Goal: Navigation & Orientation: Find specific page/section

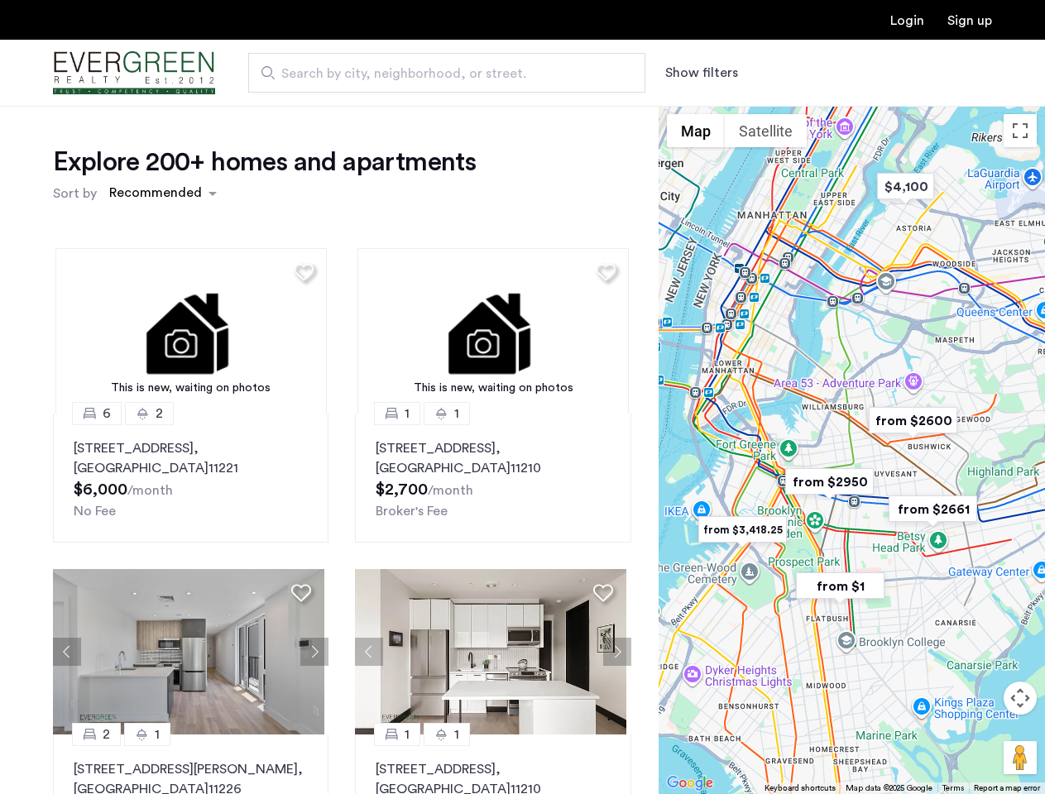
click at [700, 73] on button "Show filters" at bounding box center [701, 73] width 73 height 20
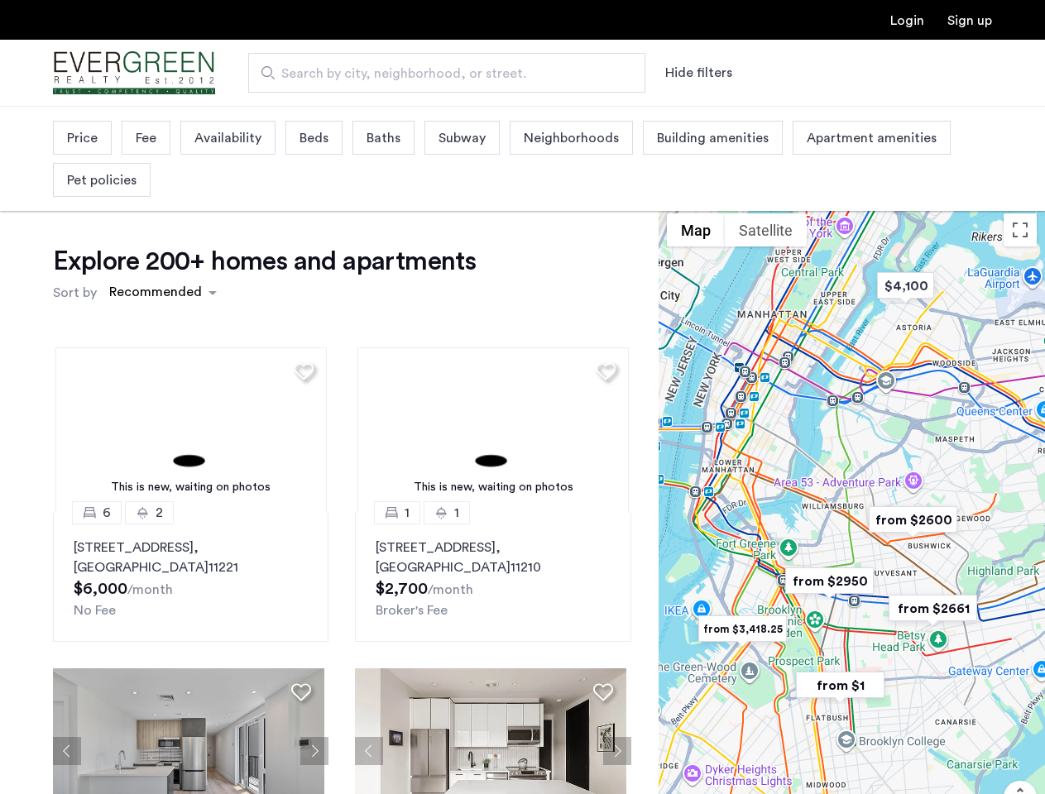
click at [162, 194] on div "Explore 200+ homes and apartments Sort by Recommended This is new, waiting on p…" at bounding box center [522, 553] width 1045 height 895
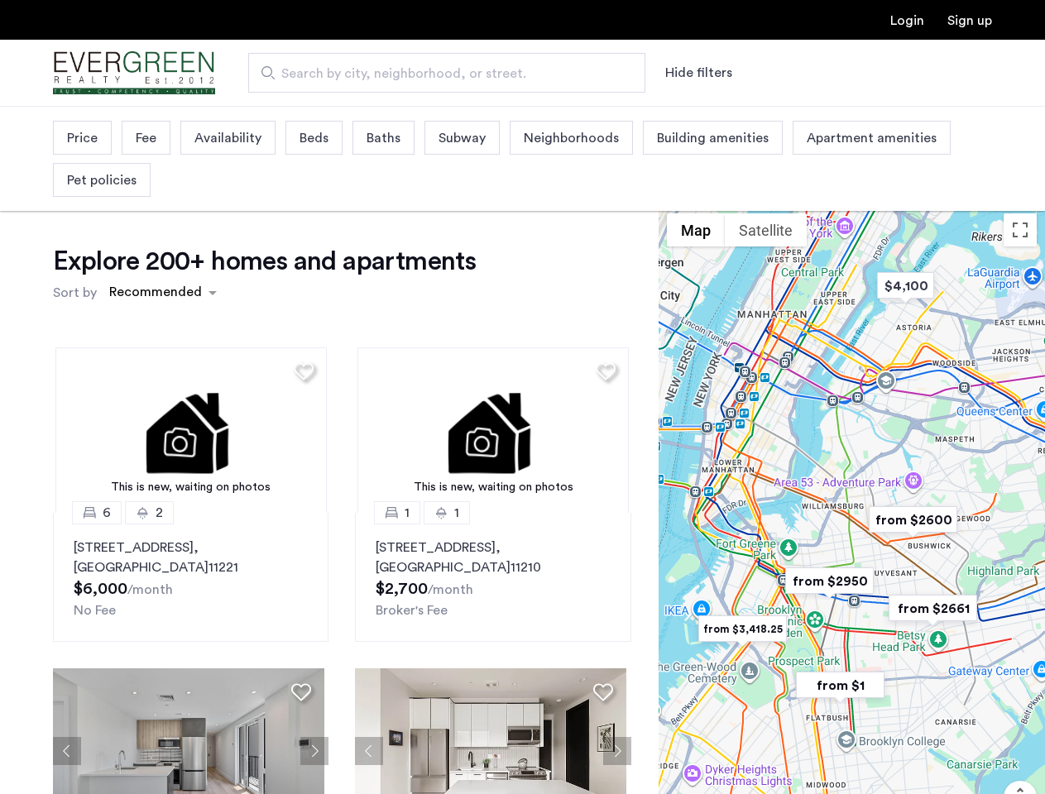
click at [301, 271] on h1 "Explore 200+ homes and apartments" at bounding box center [264, 261] width 423 height 33
click at [189, 331] on div "Explore 200+ homes and apartments Sort by Recommended This is new, waiting on p…" at bounding box center [342, 570] width 578 height 650
click at [189, 478] on img at bounding box center [190, 429] width 271 height 165
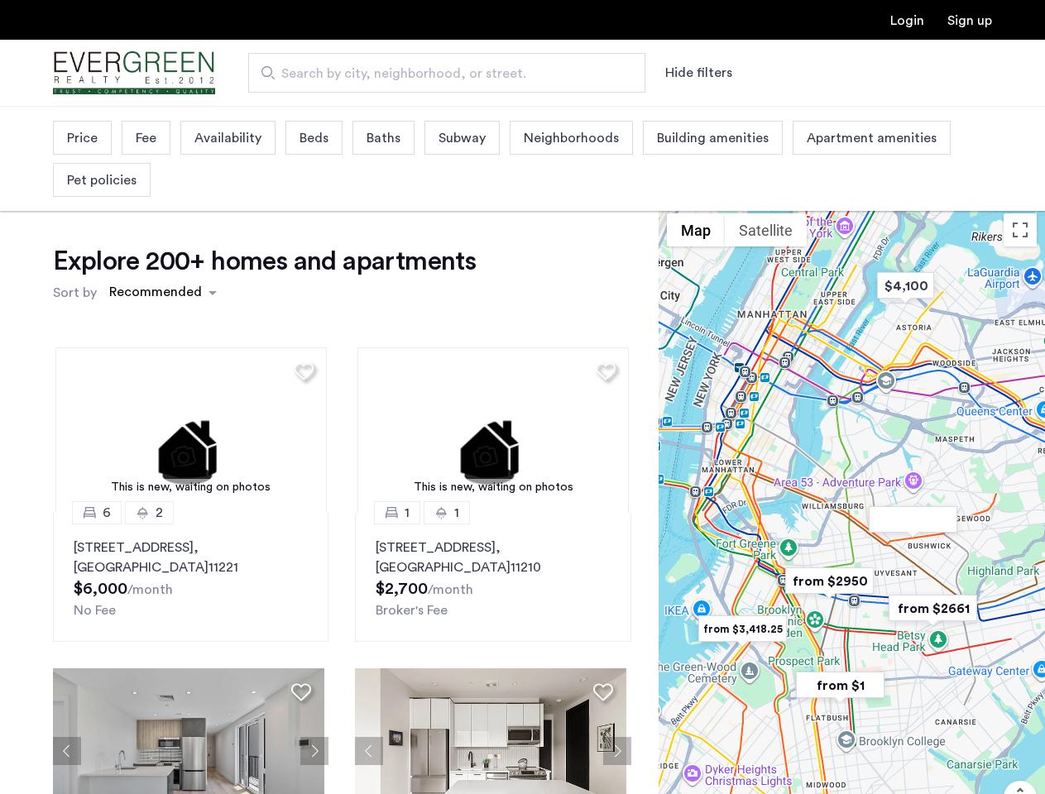
click at [599, 271] on div "Explore 200+ homes and apartments Sort by Recommended" at bounding box center [342, 276] width 578 height 63
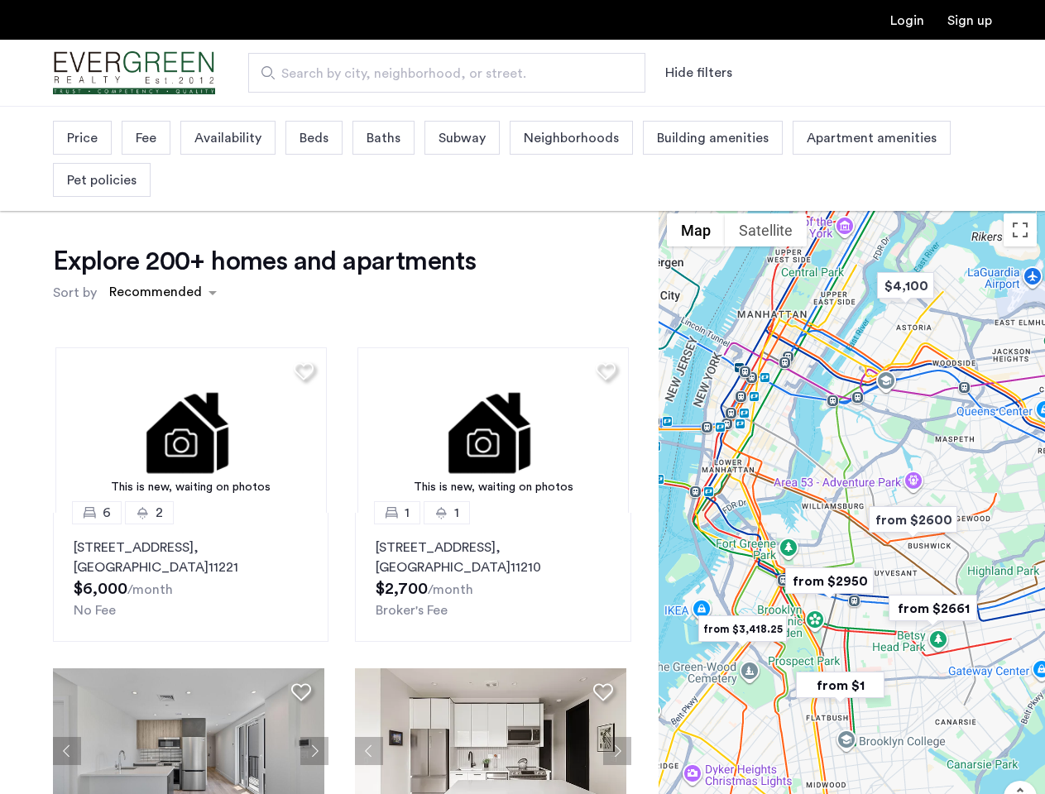
click at [486, 331] on div "Explore 200+ homes and apartments Sort by Recommended This is new, waiting on p…" at bounding box center [342, 570] width 578 height 650
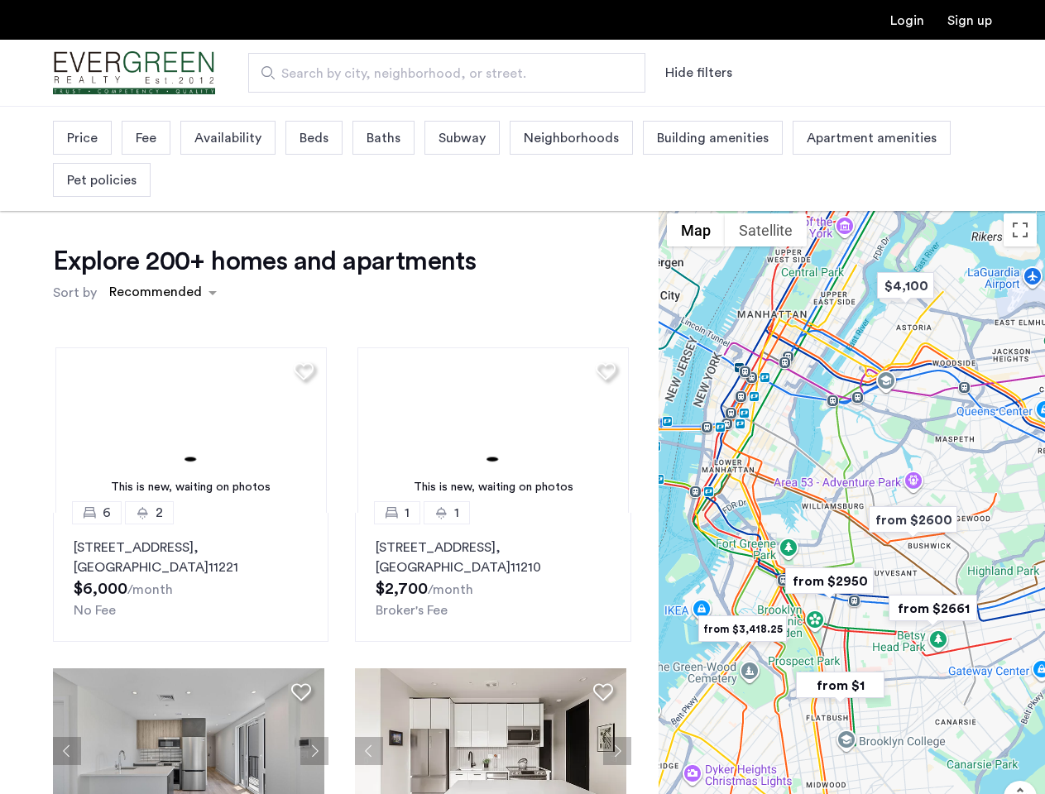
click at [486, 478] on img at bounding box center [492, 429] width 271 height 165
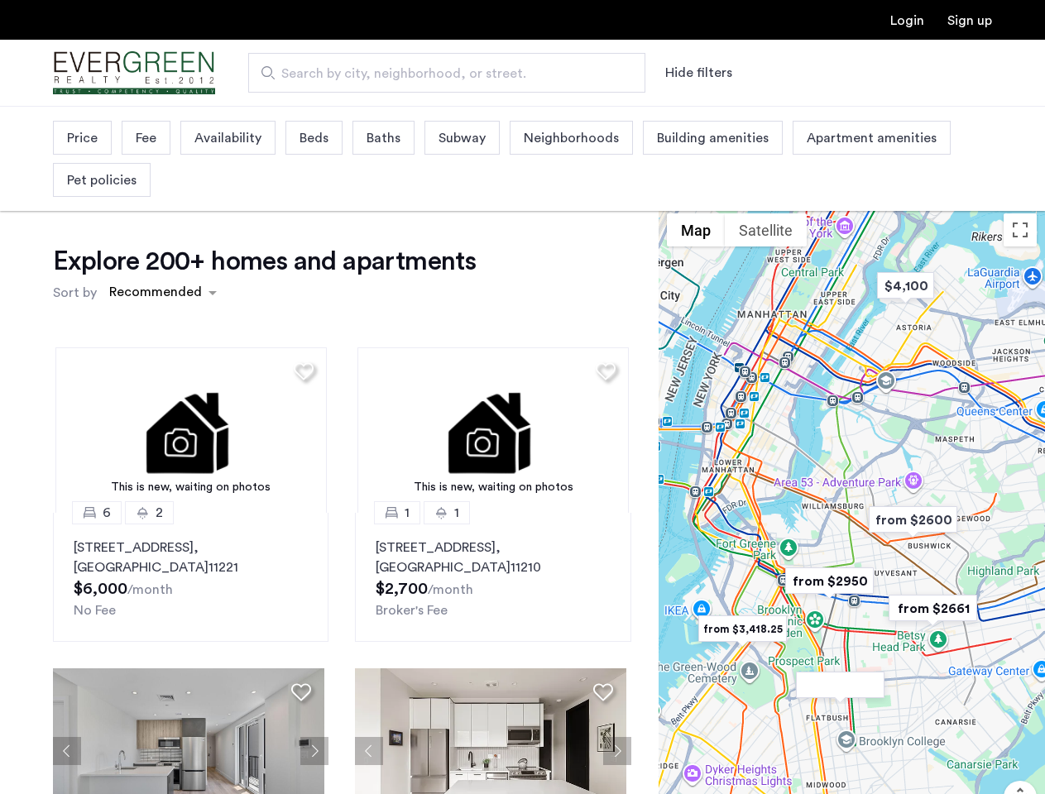
click at [67, 652] on div "This is new, waiting on photos 6 2 [STREET_ADDRESS] $6,000 /month No Fee This i…" at bounding box center [342, 614] width 605 height 561
click at [301, 592] on div "[STREET_ADDRESS] $6,000 /month No Fee" at bounding box center [191, 579] width 234 height 83
